Goal: Transaction & Acquisition: Download file/media

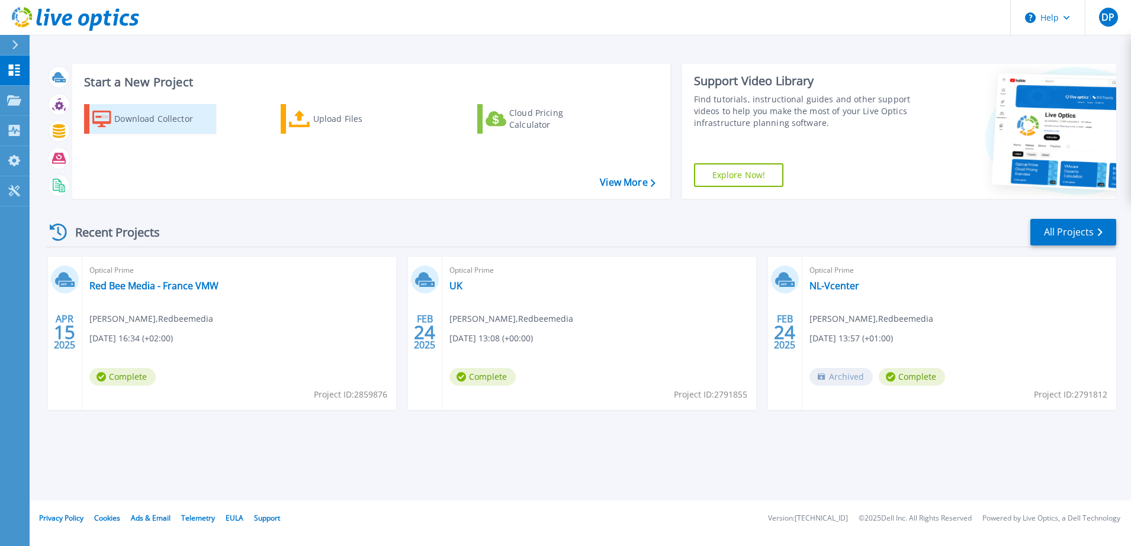
click at [137, 113] on div "Download Collector" at bounding box center [161, 119] width 95 height 24
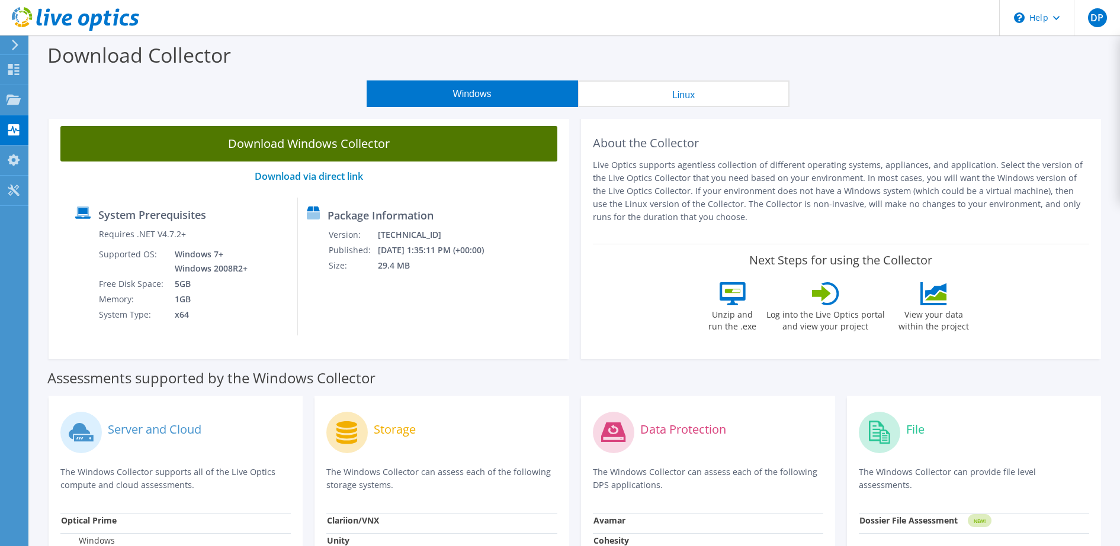
click at [292, 148] on link "Download Windows Collector" at bounding box center [308, 144] width 497 height 36
